Goal: Task Accomplishment & Management: Use online tool/utility

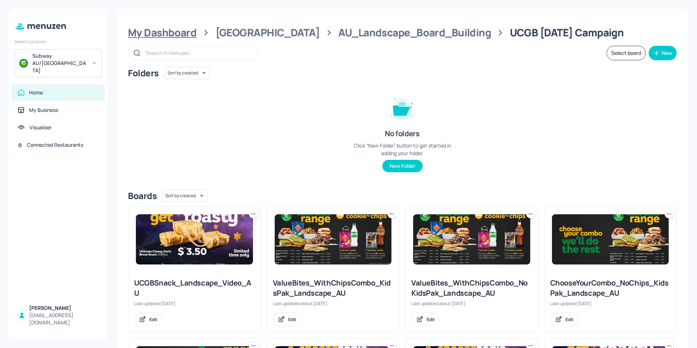
click at [162, 35] on div "My Dashboard" at bounding box center [162, 32] width 69 height 13
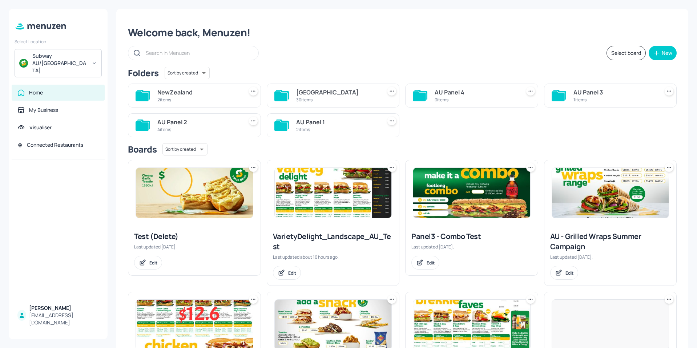
click at [179, 92] on div "NewZealand" at bounding box center [198, 92] width 83 height 9
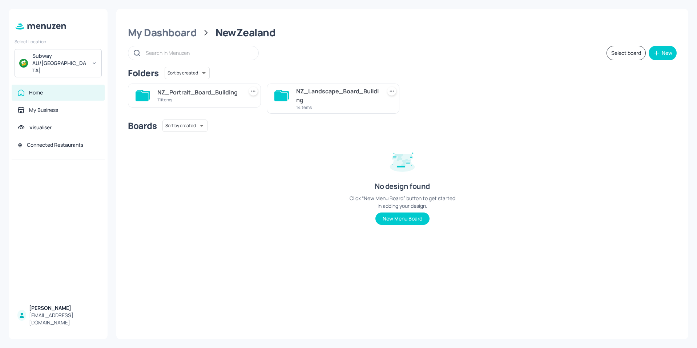
click at [316, 101] on div "NZ_Landscape_Board_Building" at bounding box center [337, 95] width 83 height 17
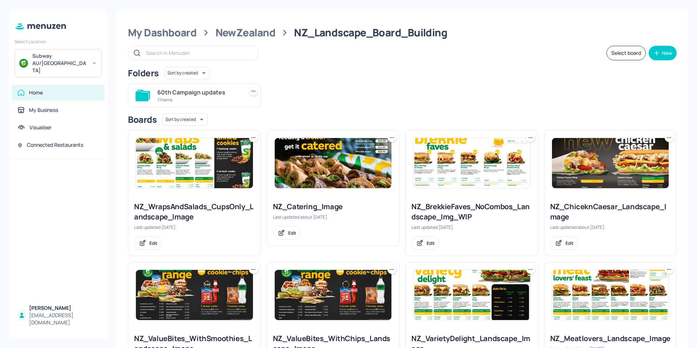
click at [174, 93] on div "60th Campaign updates" at bounding box center [198, 92] width 83 height 9
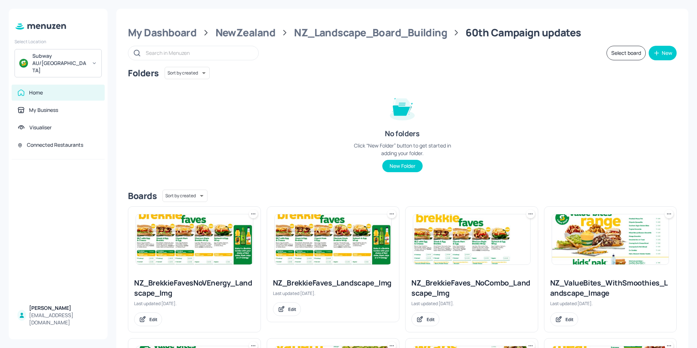
click at [343, 249] on img at bounding box center [333, 239] width 117 height 50
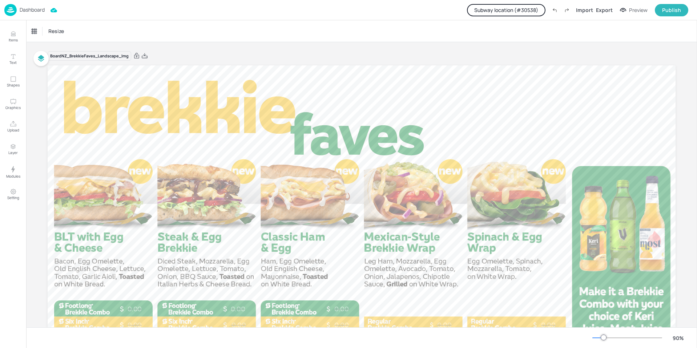
click at [526, 11] on button "Subway location (# 30538 )" at bounding box center [506, 10] width 78 height 12
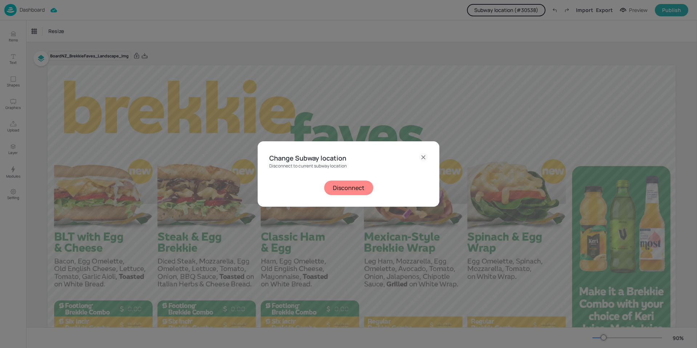
click at [355, 181] on button "Disconnect" at bounding box center [348, 188] width 49 height 15
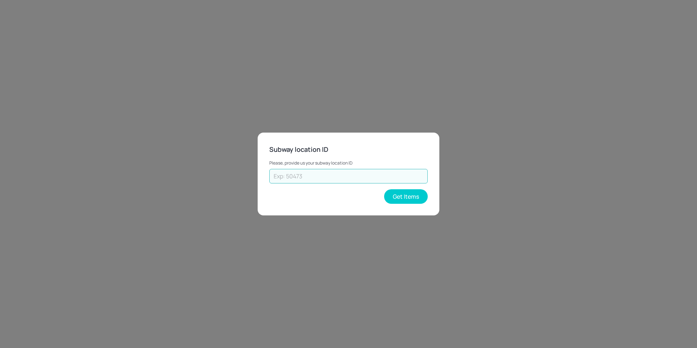
click at [355, 173] on input "text" at bounding box center [348, 176] width 158 height 15
click at [306, 175] on input "text" at bounding box center [348, 176] width 158 height 15
type input "38668"
click at [391, 194] on button "Get Items" at bounding box center [406, 196] width 44 height 15
